Goal: Find specific page/section: Find specific page/section

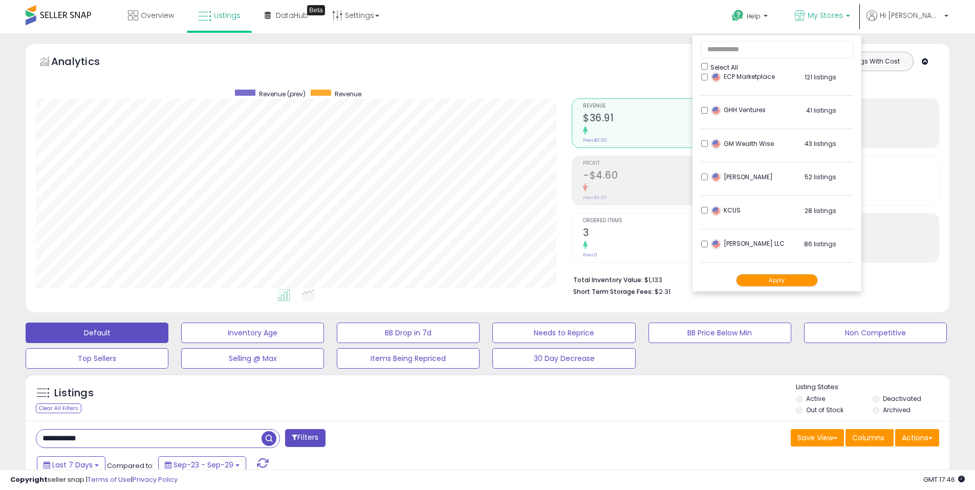
scroll to position [233, 0]
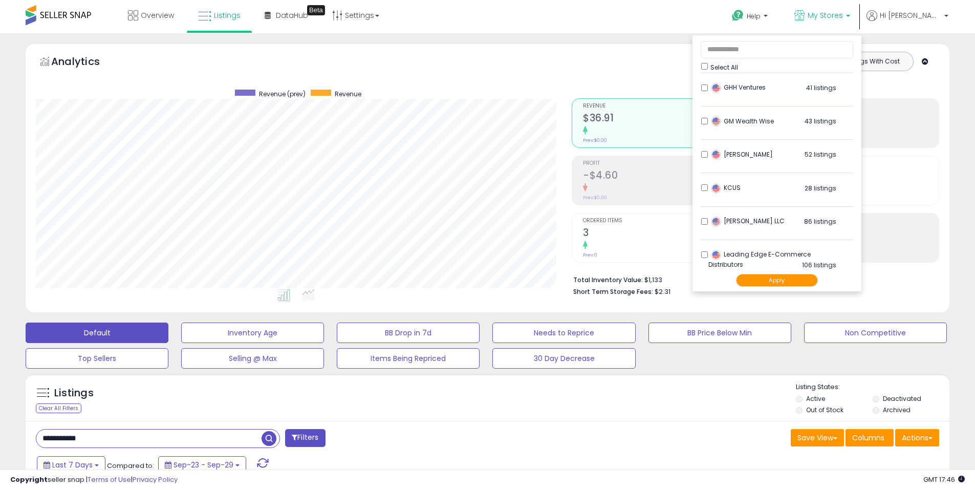
click at [803, 280] on button "Apply" at bounding box center [777, 280] width 82 height 13
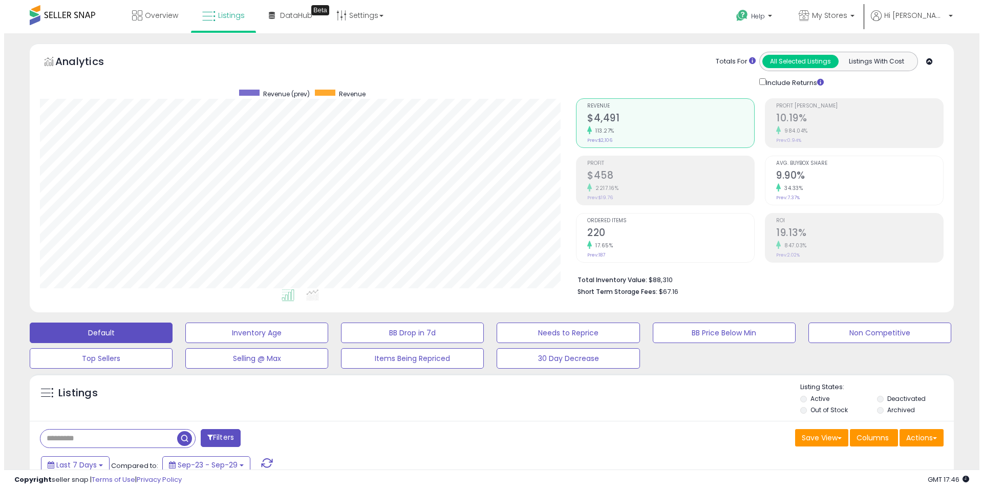
scroll to position [210, 536]
click at [117, 434] on input "text" at bounding box center [104, 439] width 137 height 18
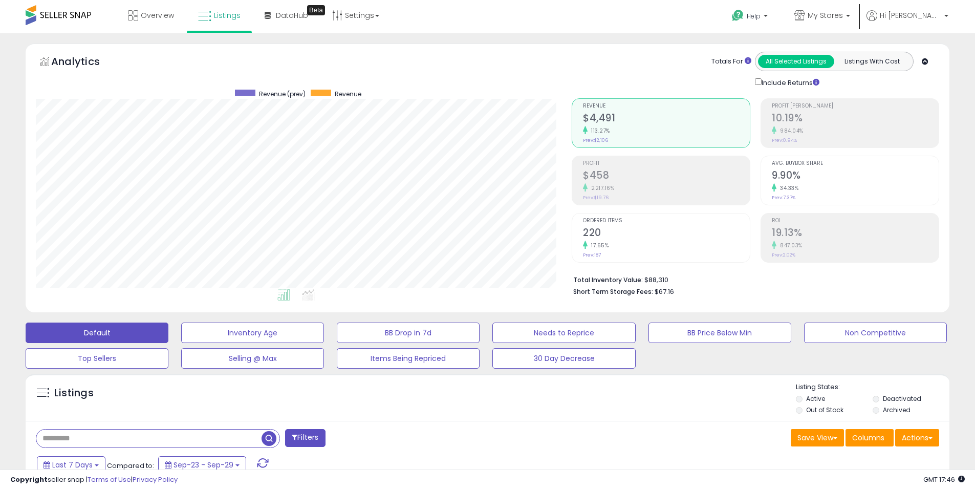
click at [120, 440] on input "text" at bounding box center [148, 439] width 225 height 18
type input "*****"
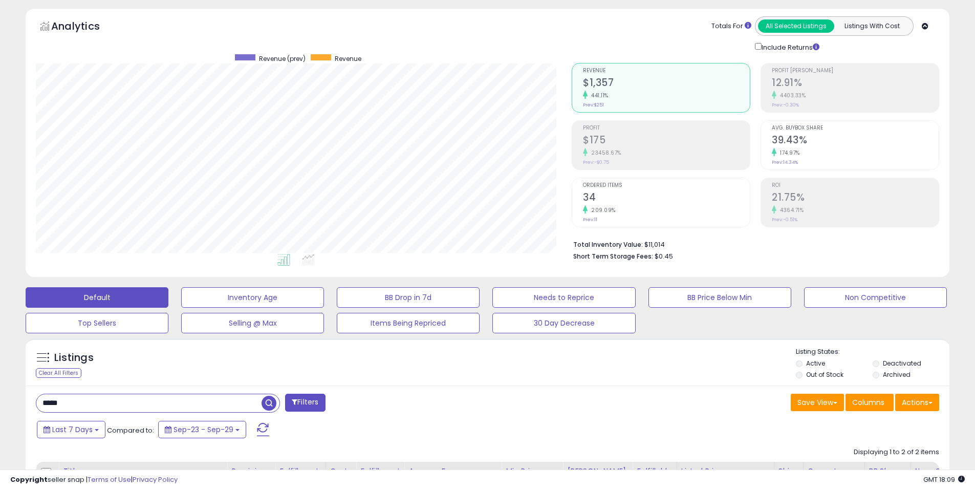
scroll to position [0, 0]
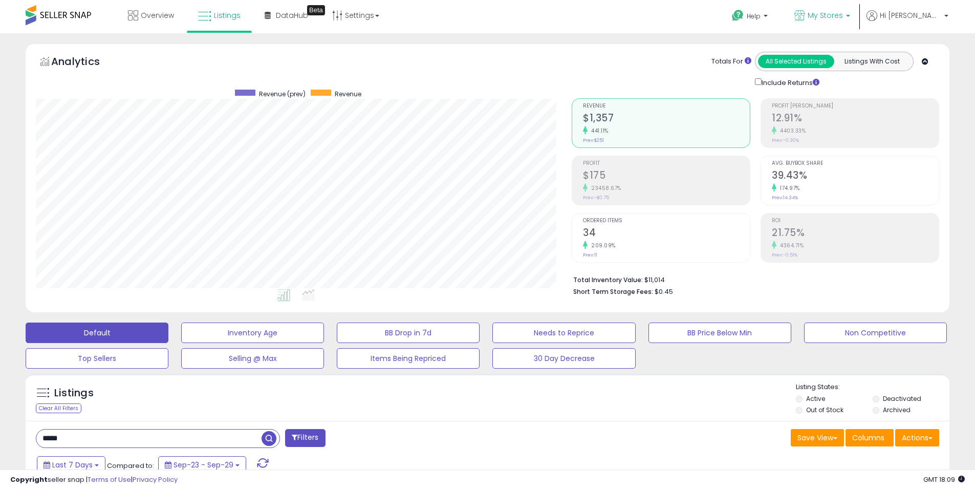
click at [850, 16] on b at bounding box center [848, 18] width 4 height 7
